Goal: Task Accomplishment & Management: Manage account settings

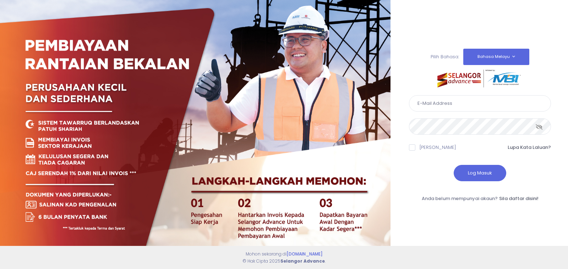
click at [455, 97] on input "text" at bounding box center [480, 103] width 142 height 16
type input "kenanganbp3@gmail.com"
click at [485, 175] on button "Log Masuk" at bounding box center [480, 173] width 53 height 16
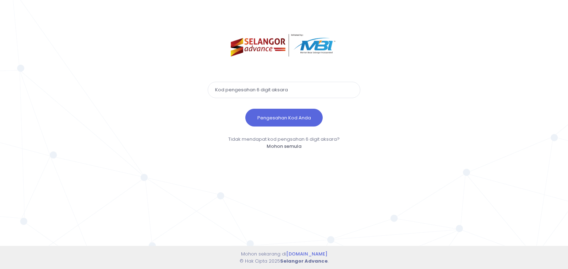
click at [248, 88] on input "text" at bounding box center [284, 90] width 153 height 16
click at [257, 91] on input "text" at bounding box center [284, 90] width 153 height 16
drag, startPoint x: 246, startPoint y: 90, endPoint x: 366, endPoint y: 98, distance: 120.3
click at [366, 98] on div "Pengesahan Kod Anda Tidak mendapat kod pengsahan 6 digit aksara? Mohon semula M…" at bounding box center [283, 130] width 175 height 260
click at [258, 91] on input "text" at bounding box center [284, 90] width 153 height 16
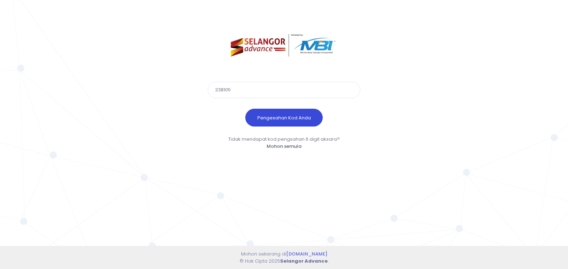
click at [280, 115] on button "Pengesahan Kod Anda" at bounding box center [283, 118] width 77 height 18
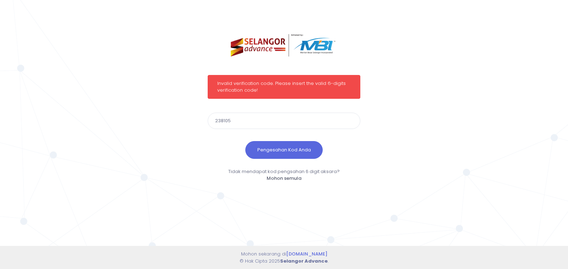
click at [266, 120] on input "238105" at bounding box center [284, 121] width 153 height 16
type input "2"
type input "735030"
click at [276, 151] on button "Pengesahan Kod Anda" at bounding box center [283, 150] width 77 height 18
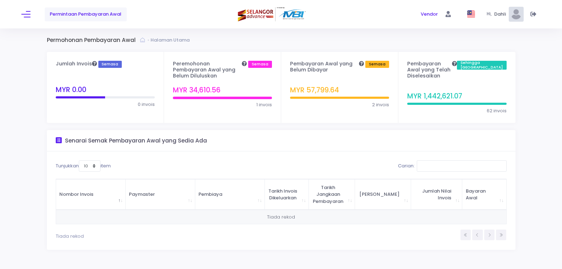
scroll to position [9, 0]
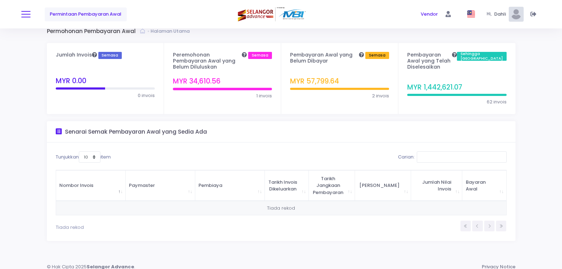
click at [24, 15] on button at bounding box center [25, 14] width 9 height 9
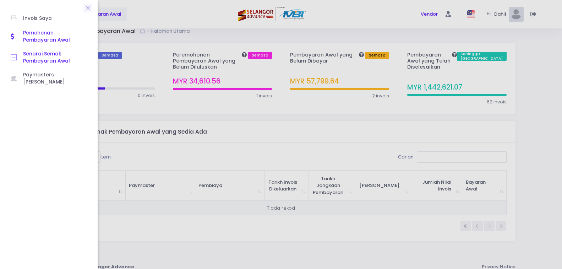
click at [40, 59] on span "Senarai Semak Pembayaran Awal" at bounding box center [55, 57] width 64 height 15
